Goal: Transaction & Acquisition: Book appointment/travel/reservation

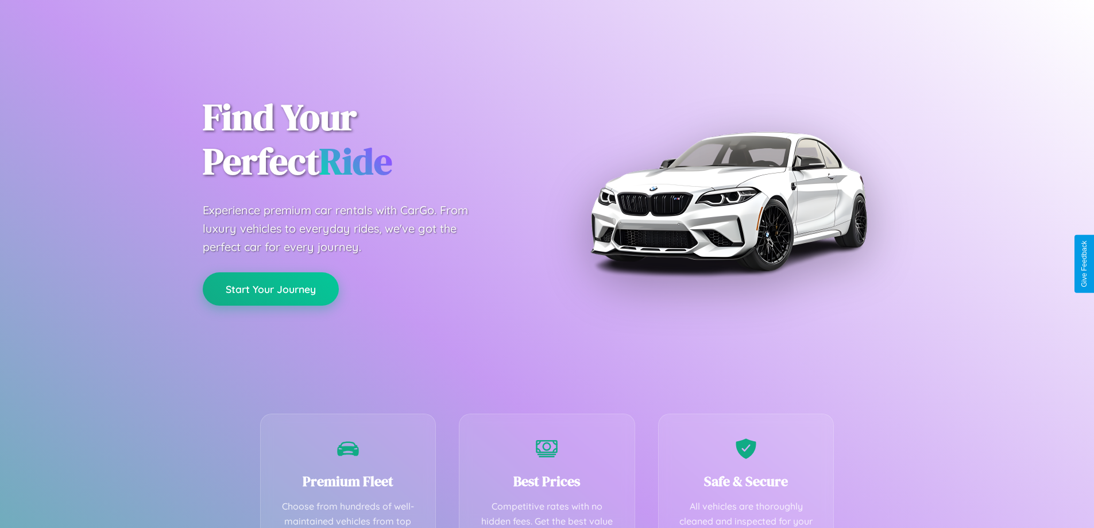
click at [270, 289] on button "Start Your Journey" at bounding box center [271, 288] width 136 height 33
click at [270, 288] on button "Start Your Journey" at bounding box center [271, 288] width 136 height 33
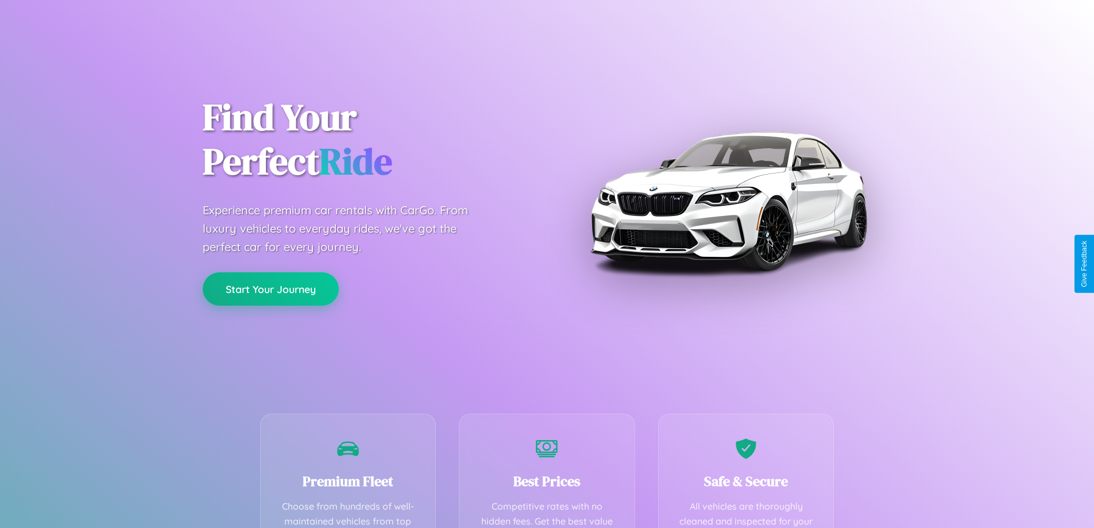
click at [270, 288] on button "Start Your Journey" at bounding box center [271, 288] width 136 height 33
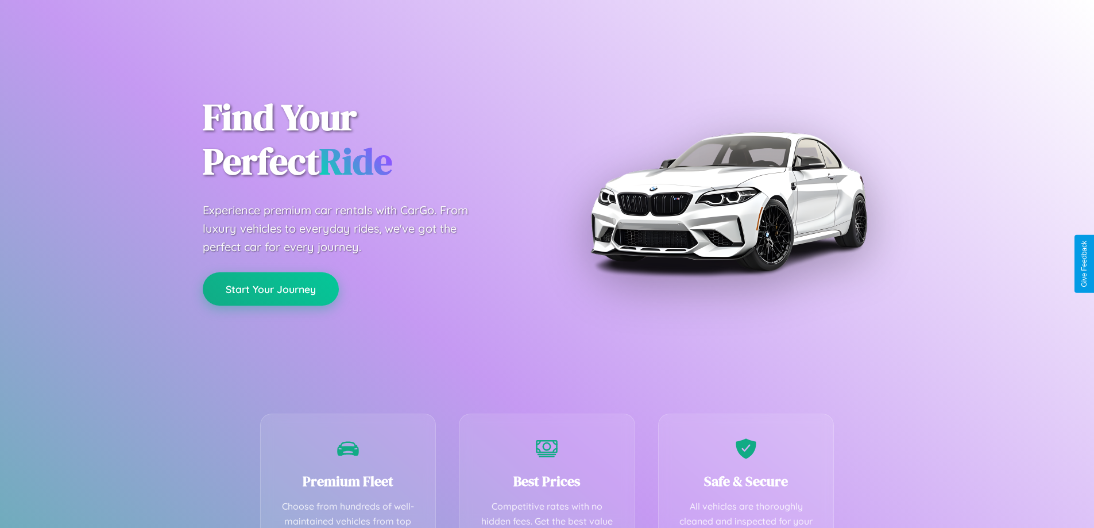
click at [270, 288] on button "Start Your Journey" at bounding box center [271, 288] width 136 height 33
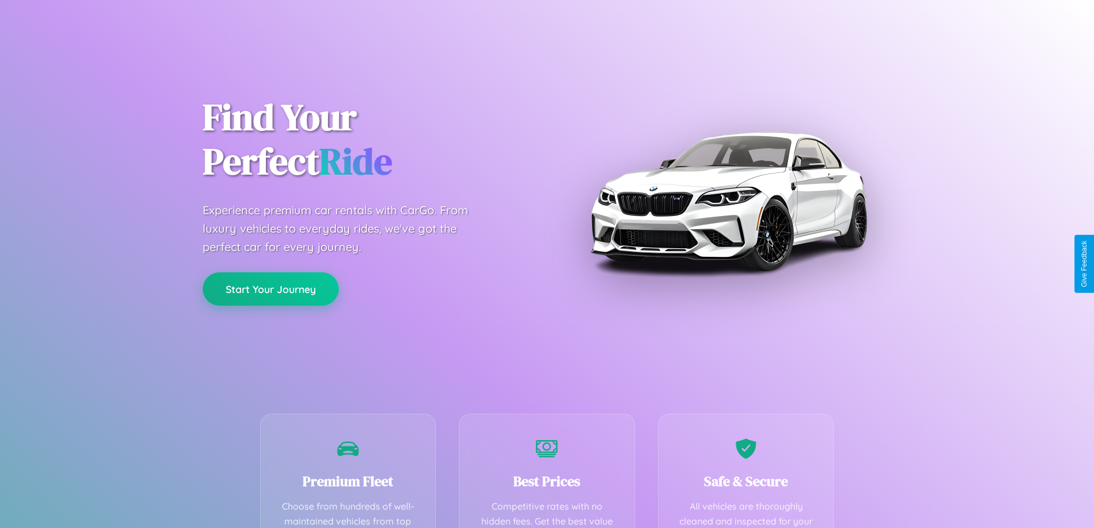
click at [270, 288] on button "Start Your Journey" at bounding box center [271, 288] width 136 height 33
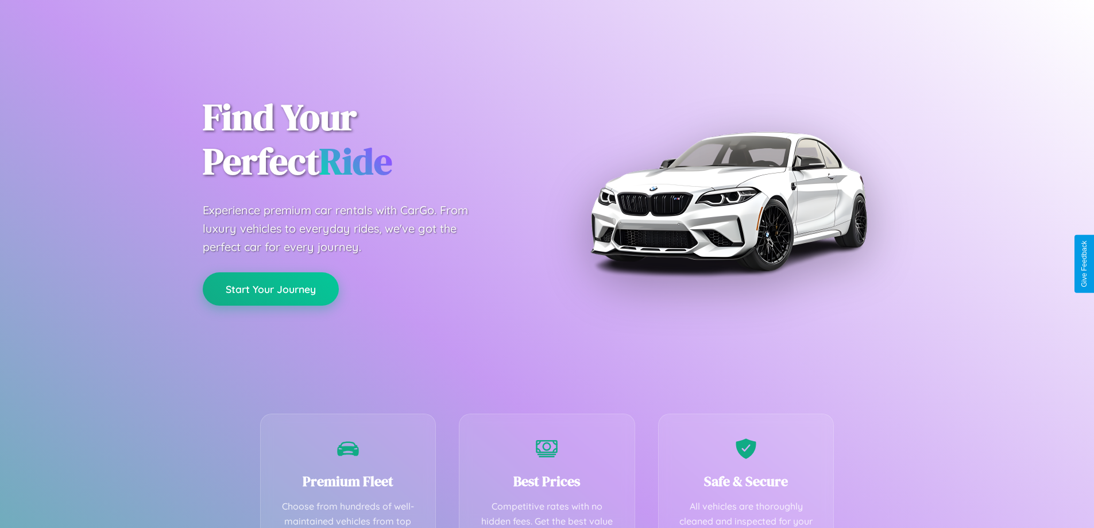
click at [270, 288] on button "Start Your Journey" at bounding box center [271, 288] width 136 height 33
